Goal: Task Accomplishment & Management: Use online tool/utility

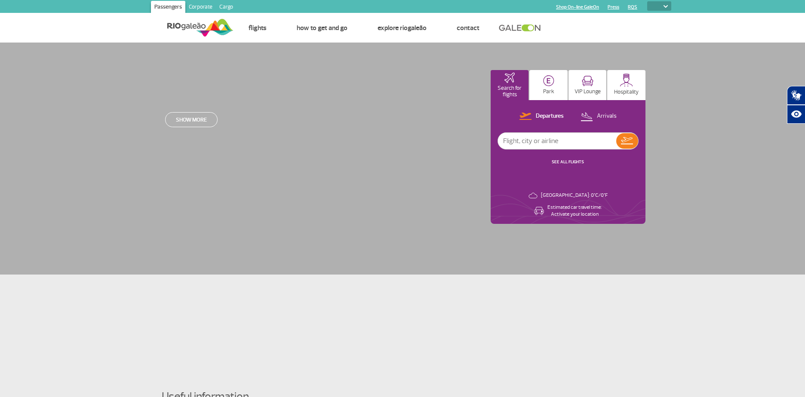
select select
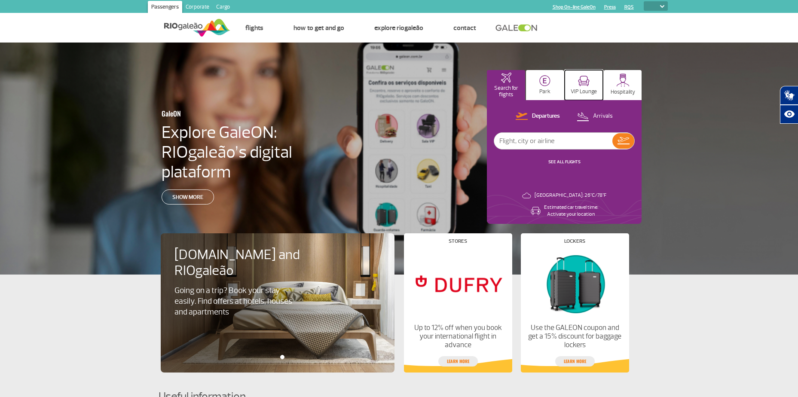
click at [584, 83] on img at bounding box center [584, 81] width 12 height 11
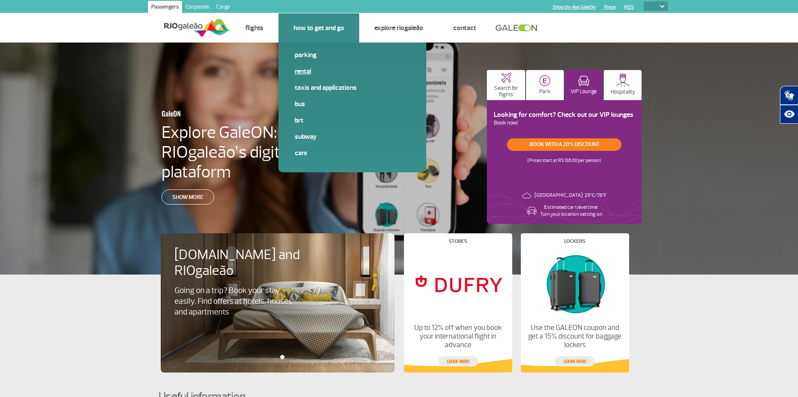
click at [302, 70] on link "Rental" at bounding box center [352, 71] width 115 height 9
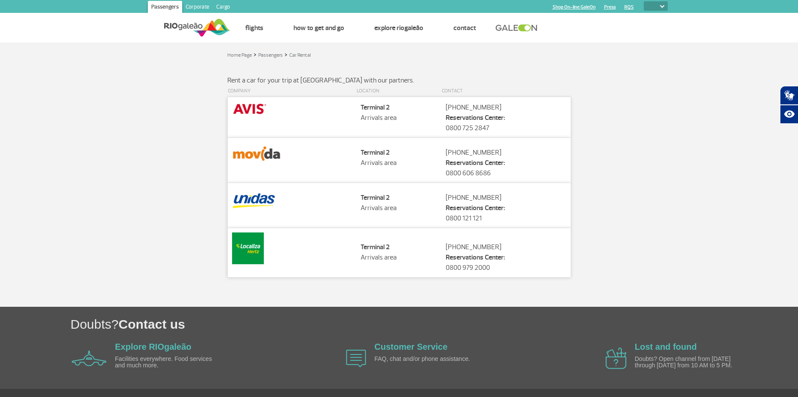
click at [254, 254] on img at bounding box center [248, 249] width 32 height 32
click at [375, 248] on strong "Terminal 2" at bounding box center [375, 247] width 29 height 9
